Goal: Transaction & Acquisition: Download file/media

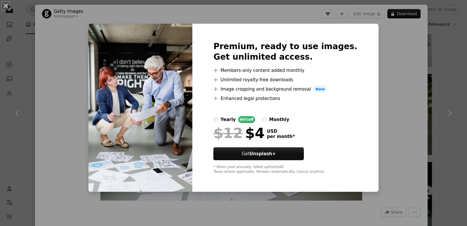
scroll to position [19, 0]
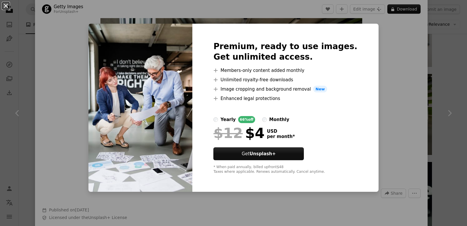
click at [6, 5] on button "An X shape" at bounding box center [5, 5] width 7 height 7
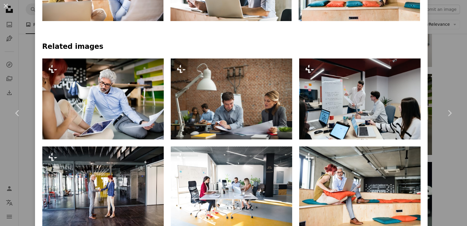
scroll to position [365, 0]
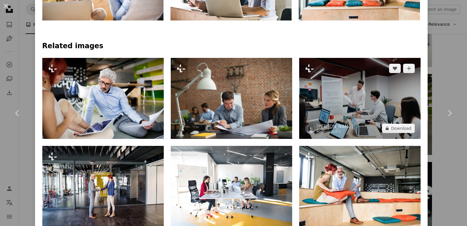
click at [341, 87] on img at bounding box center [359, 98] width 121 height 81
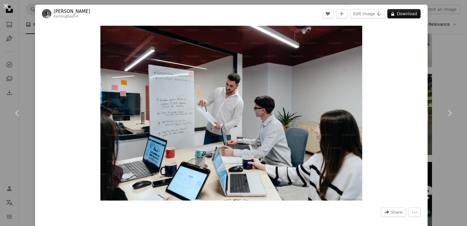
click at [5, 2] on button "An X shape" at bounding box center [5, 5] width 7 height 7
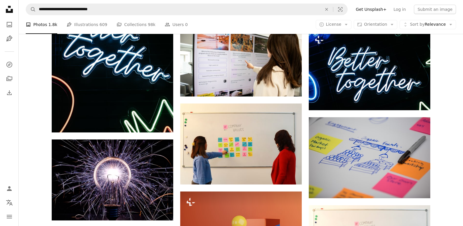
scroll to position [368, 0]
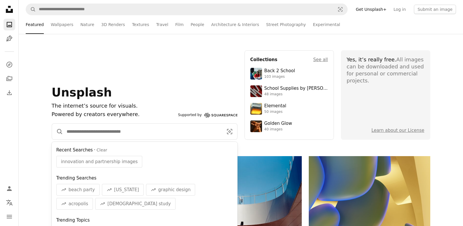
click at [116, 135] on input "Find visuals sitewide" at bounding box center [142, 131] width 159 height 16
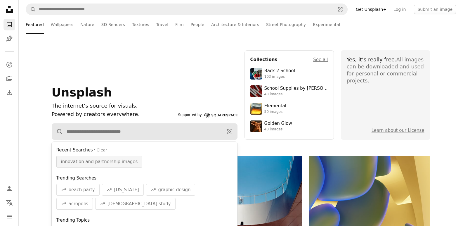
click at [88, 162] on span "innovation and partnership images" at bounding box center [99, 161] width 77 height 7
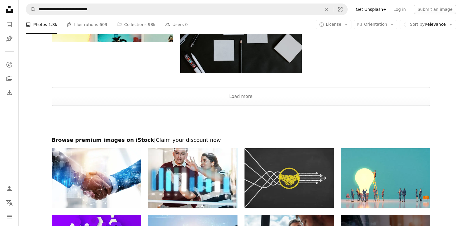
scroll to position [1541, 0]
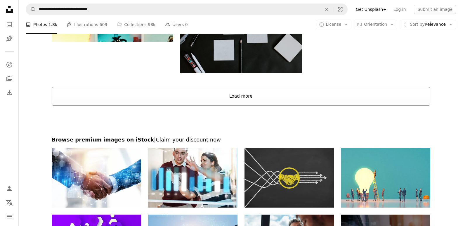
click at [238, 96] on button "Load more" at bounding box center [241, 96] width 378 height 19
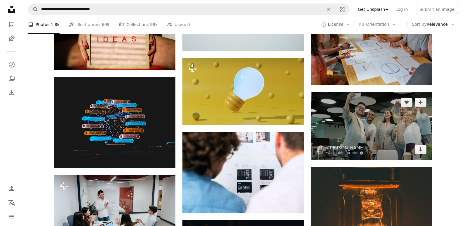
scroll to position [5743, 0]
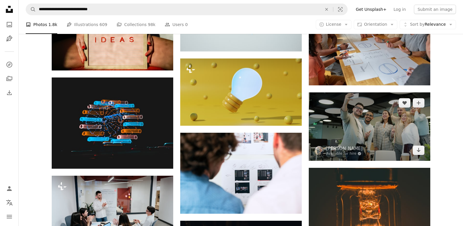
click at [367, 123] on img at bounding box center [369, 126] width 121 height 68
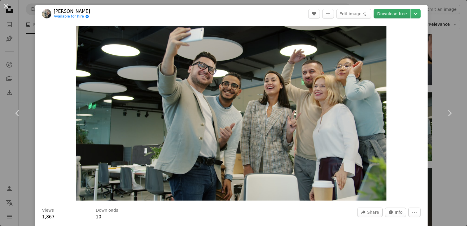
click at [385, 11] on link "Download free" at bounding box center [392, 13] width 37 height 9
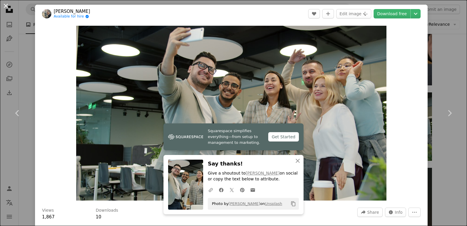
click at [4, 2] on button "An X shape" at bounding box center [5, 5] width 7 height 7
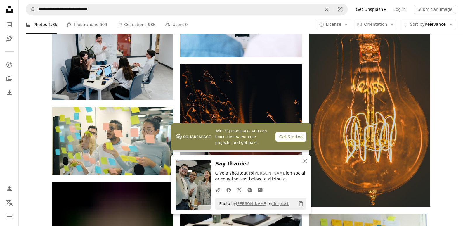
scroll to position [5902, 0]
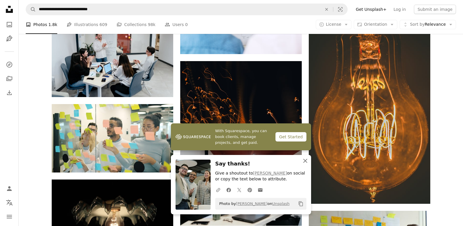
click at [306, 160] on icon "button" at bounding box center [305, 161] width 4 height 4
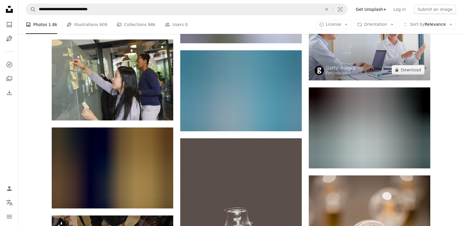
scroll to position [15758, 0]
